Goal: Information Seeking & Learning: Learn about a topic

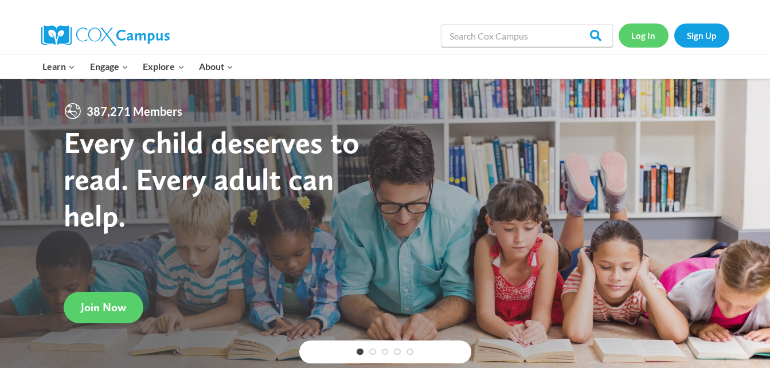
click at [644, 40] on link "Log In" at bounding box center [644, 36] width 50 height 24
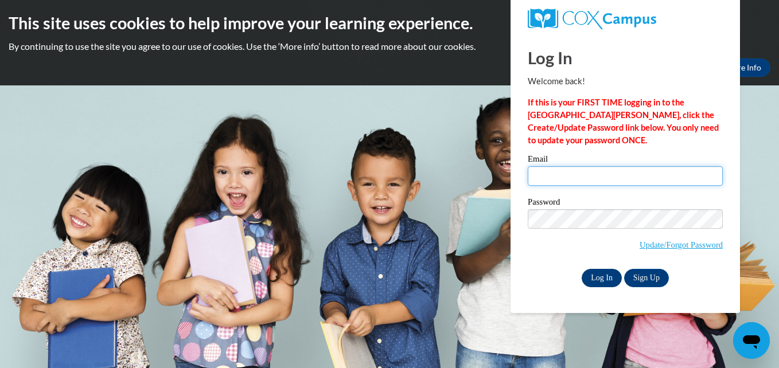
type input "skyphillips2@gmail.com"
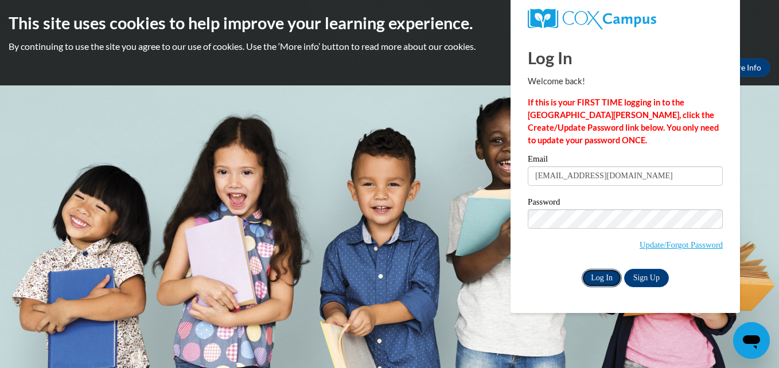
click at [587, 279] on input "Log In" at bounding box center [601, 278] width 40 height 18
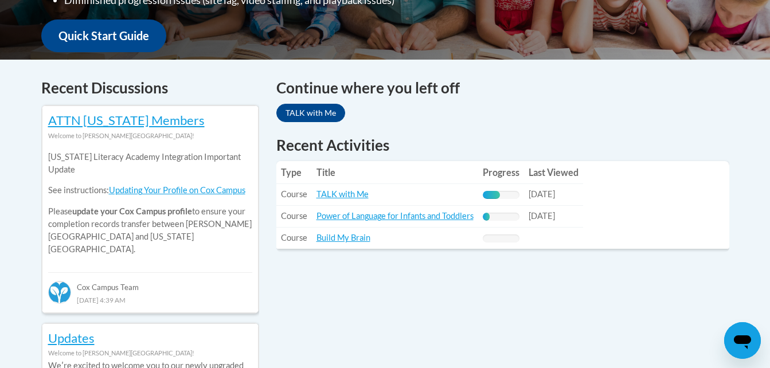
scroll to position [482, 0]
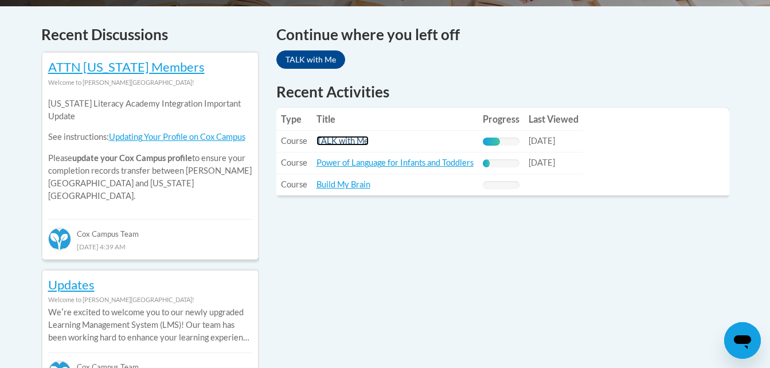
click at [350, 141] on link "TALK with Me" at bounding box center [343, 141] width 52 height 10
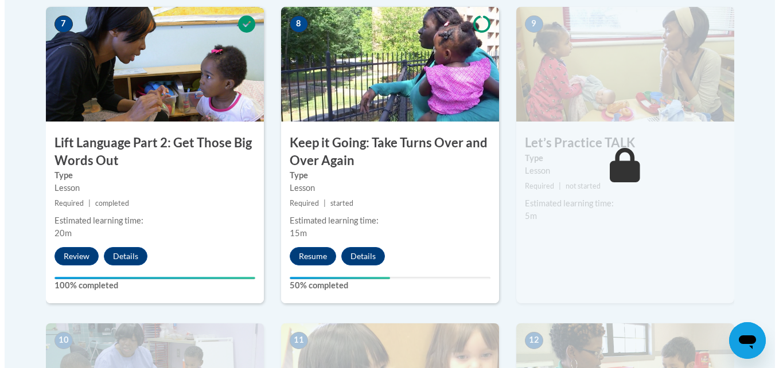
scroll to position [1002, 0]
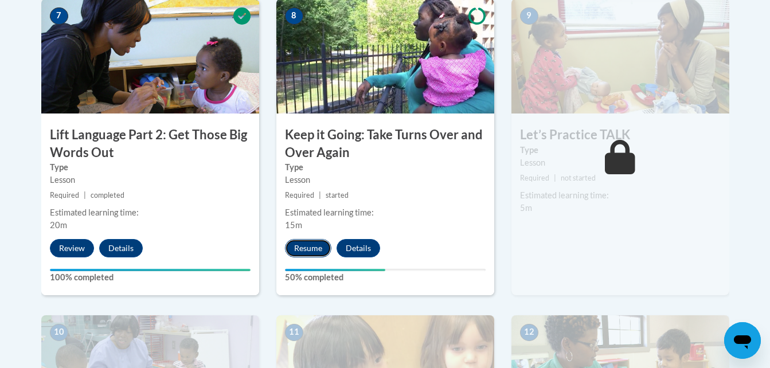
click at [311, 247] on button "Resume" at bounding box center [308, 248] width 46 height 18
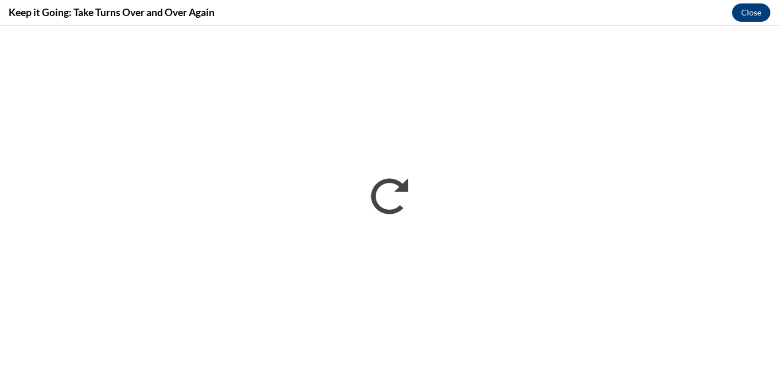
scroll to position [0, 0]
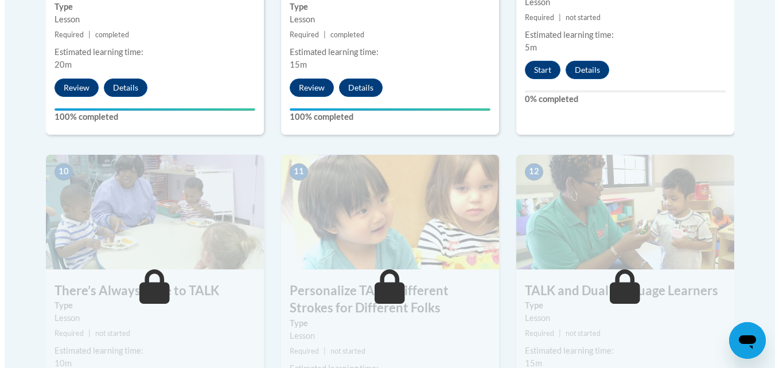
scroll to position [1170, 0]
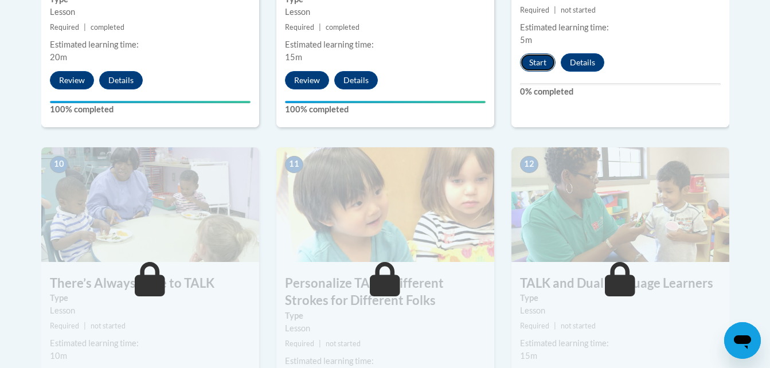
click at [532, 58] on button "Start" at bounding box center [538, 62] width 36 height 18
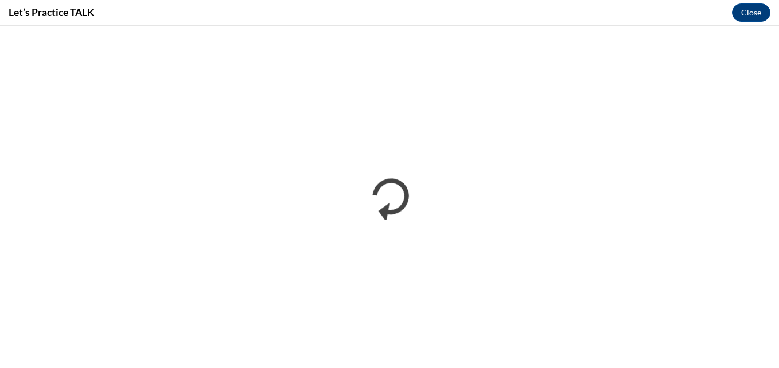
scroll to position [0, 0]
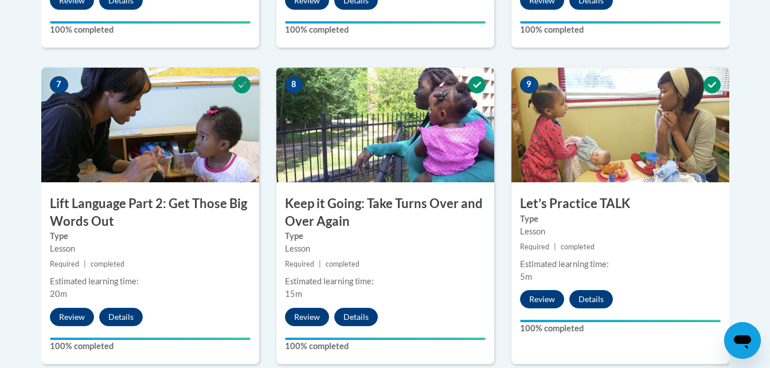
scroll to position [1002, 0]
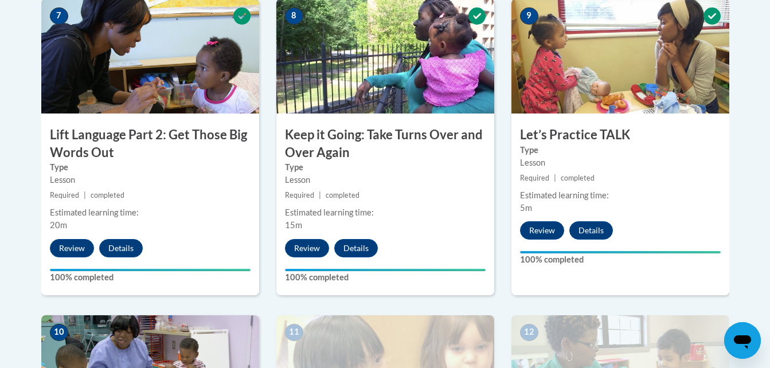
click at [769, 364] on body "This site uses cookies to help improve your learning experience. By continuing …" at bounding box center [385, 75] width 770 height 2154
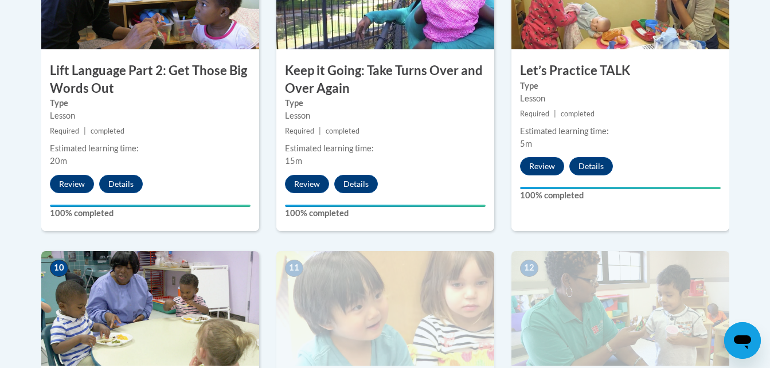
click at [769, 364] on body "This site uses cookies to help improve your learning experience. By continuing …" at bounding box center [385, 11] width 770 height 2154
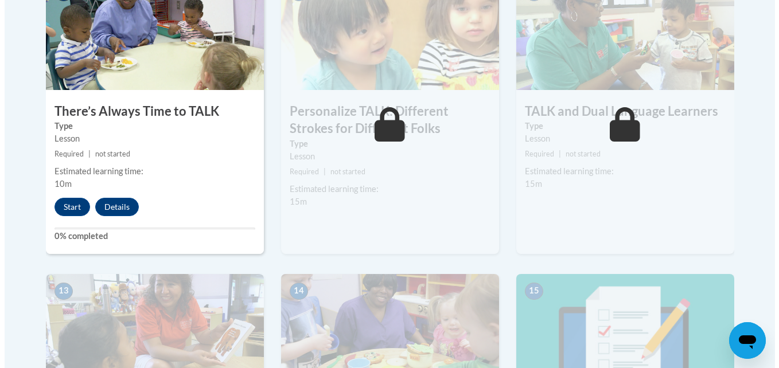
scroll to position [1365, 0]
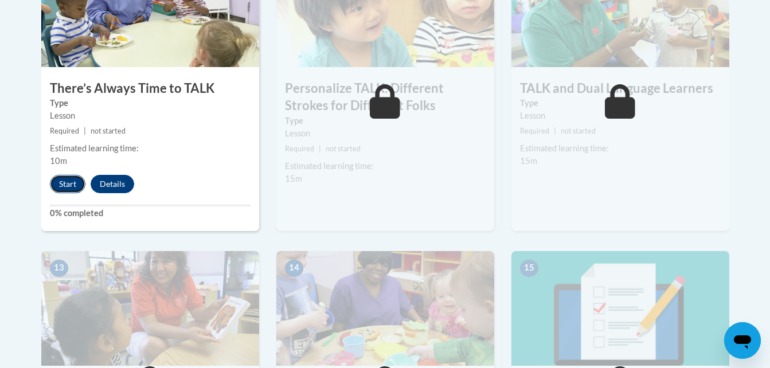
click at [67, 182] on button "Start" at bounding box center [68, 184] width 36 height 18
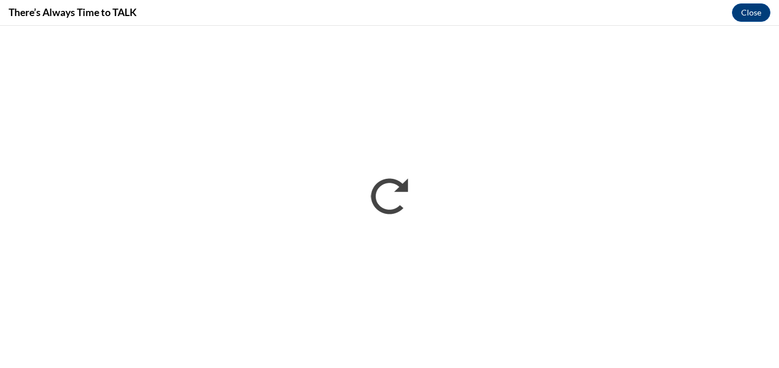
scroll to position [0, 0]
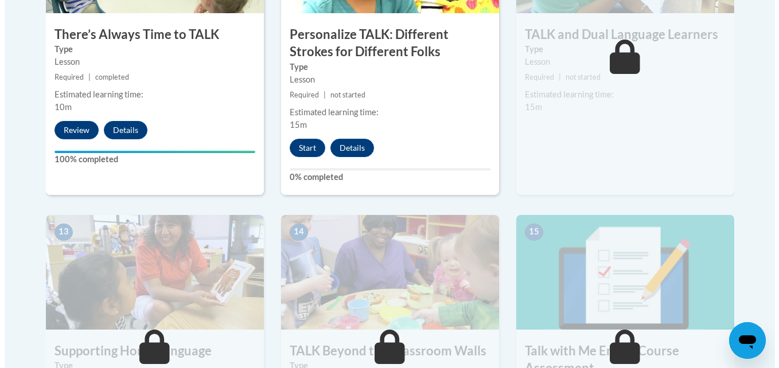
scroll to position [1391, 0]
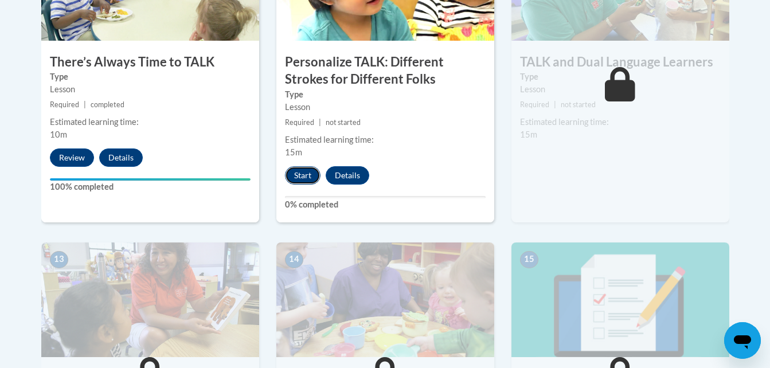
click at [306, 179] on button "Start" at bounding box center [303, 175] width 36 height 18
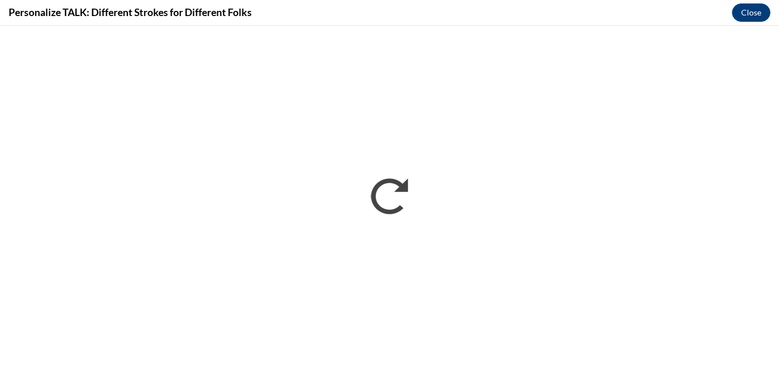
scroll to position [0, 0]
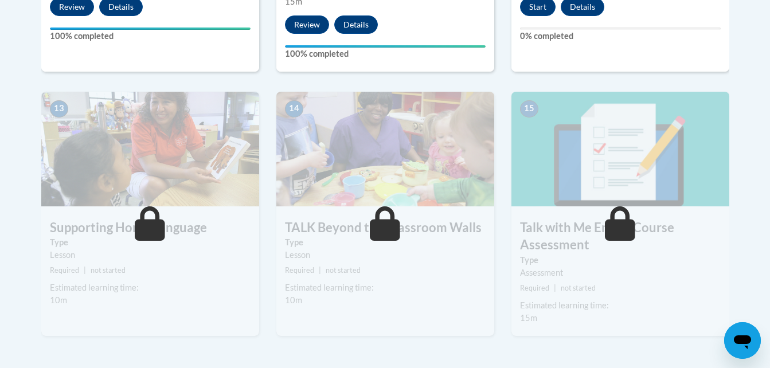
scroll to position [1544, 0]
